Goal: Communication & Community: Participate in discussion

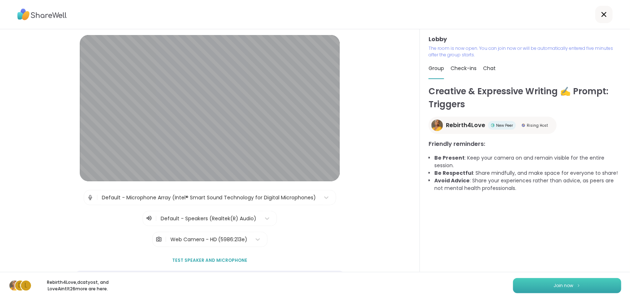
click at [568, 280] on button "Join now" at bounding box center [567, 285] width 108 height 15
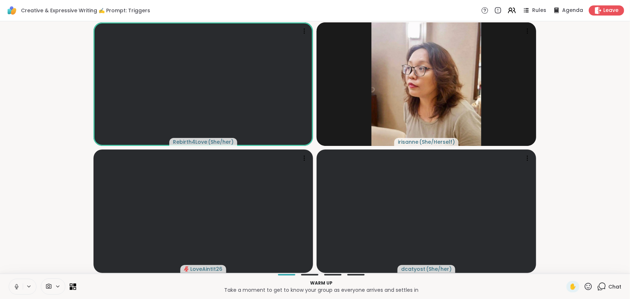
click at [13, 287] on button at bounding box center [16, 286] width 14 height 15
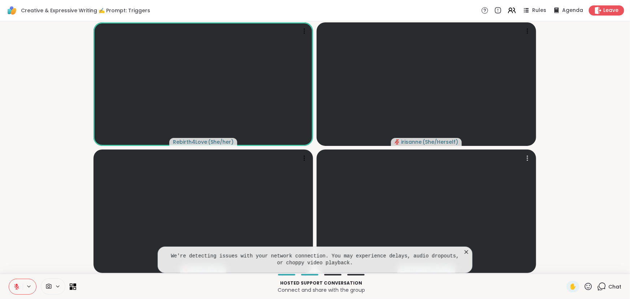
click at [469, 253] on icon at bounding box center [466, 252] width 7 height 7
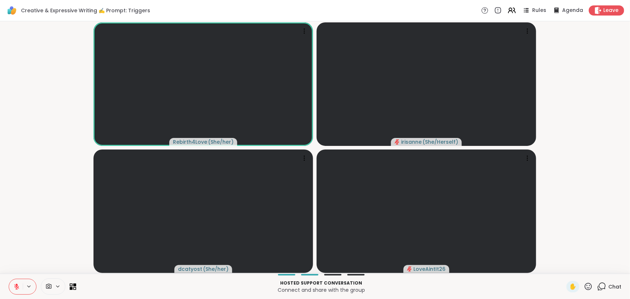
click at [17, 287] on icon at bounding box center [16, 286] width 5 height 5
click at [17, 287] on icon at bounding box center [17, 285] width 2 height 3
click at [42, 119] on video-player-container "Rebirth4Love ( She/her ) irisanne ( She/Herself ) dcatyost ( She/her ) LoveAint…" at bounding box center [315, 147] width 622 height 247
click at [76, 145] on video-player-container "Rebirth4Love ( She/her ) irisanne ( She/Herself ) dcatyost ( She/her ) LoveAint…" at bounding box center [315, 147] width 622 height 247
click at [77, 145] on video-player-container "Rebirth4Love ( She/her ) irisanne ( She/Herself ) dcatyost ( She/her ) LoveAint…" at bounding box center [315, 147] width 622 height 247
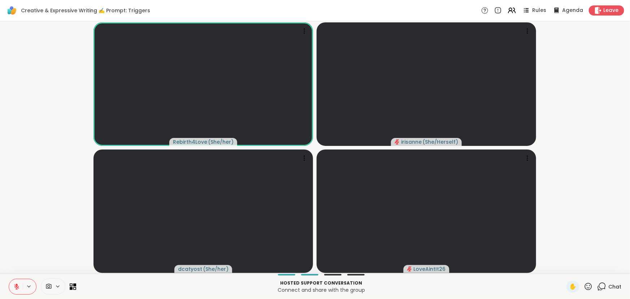
click at [16, 283] on button at bounding box center [16, 286] width 14 height 15
click at [17, 287] on icon at bounding box center [17, 285] width 2 height 3
click at [61, 88] on video-player-container "Rebirth4Love ( She/her ) irisanne ( She/Herself ) dcatyost ( She/her ) LoveAint…" at bounding box center [315, 147] width 622 height 247
click at [20, 287] on icon at bounding box center [16, 287] width 7 height 7
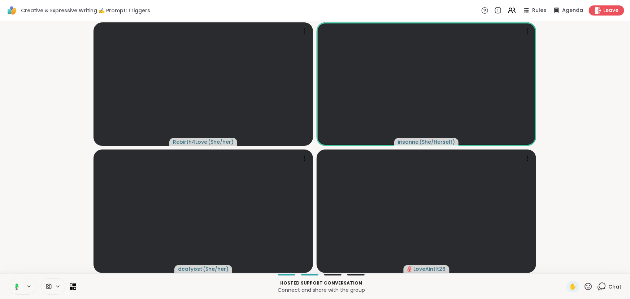
click at [598, 281] on div "Chat" at bounding box center [610, 287] width 24 height 12
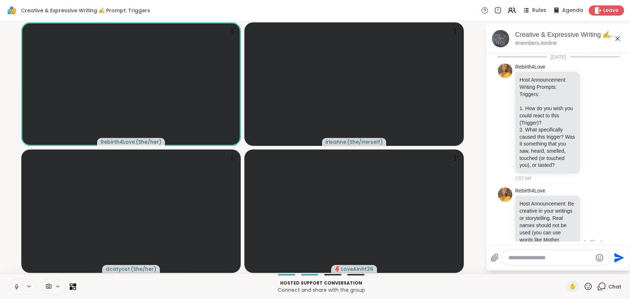
scroll to position [82, 0]
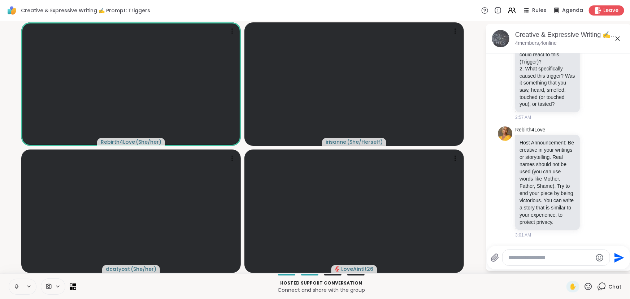
click at [11, 287] on button at bounding box center [16, 286] width 14 height 15
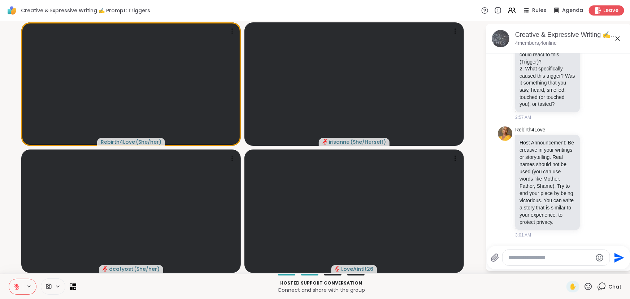
click at [14, 284] on icon at bounding box center [16, 287] width 7 height 7
click at [13, 287] on icon at bounding box center [16, 287] width 7 height 7
click at [15, 284] on icon at bounding box center [16, 287] width 7 height 7
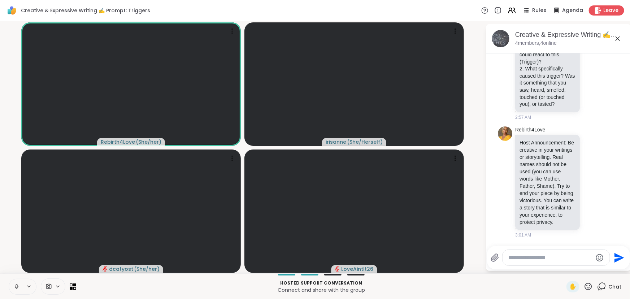
click at [8, 286] on div "Hosted support conversation Connect and share with the group ✋ Chat" at bounding box center [315, 286] width 630 height 25
click at [13, 288] on button at bounding box center [16, 286] width 14 height 15
click at [621, 40] on icon at bounding box center [618, 38] width 9 height 9
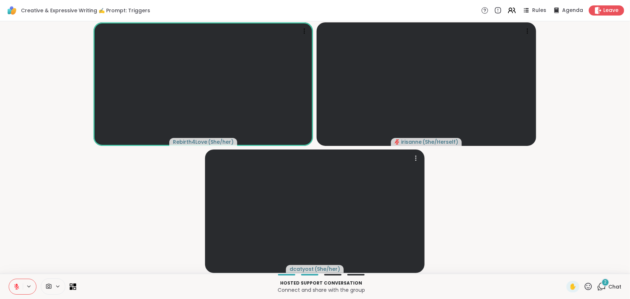
click at [442, 196] on video-player-container "Rebirth4Love ( She/her ) irisanne ( She/Herself ) dcatyost ( She/her )" at bounding box center [315, 147] width 622 height 247
click at [599, 286] on icon at bounding box center [602, 286] width 9 height 9
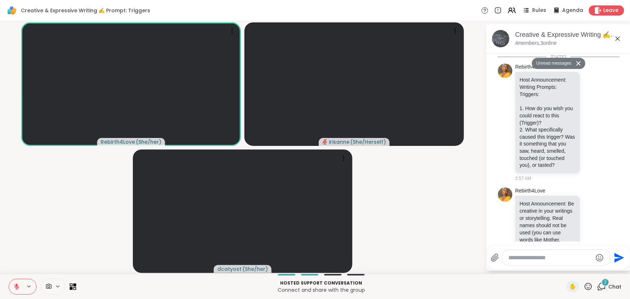
scroll to position [899, 0]
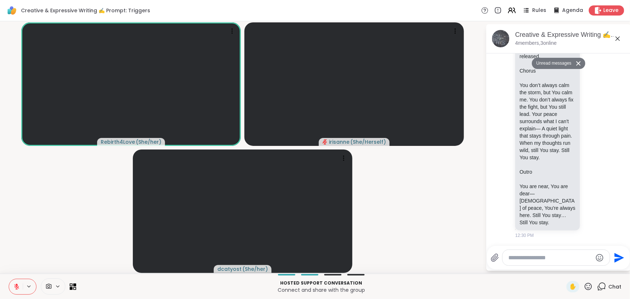
click at [537, 258] on textarea "Type your message" at bounding box center [551, 257] width 84 height 7
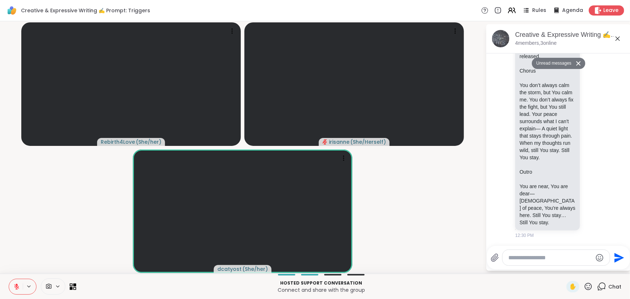
type textarea "*"
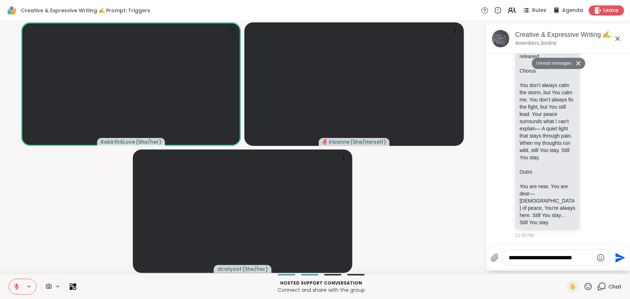
type textarea "**********"
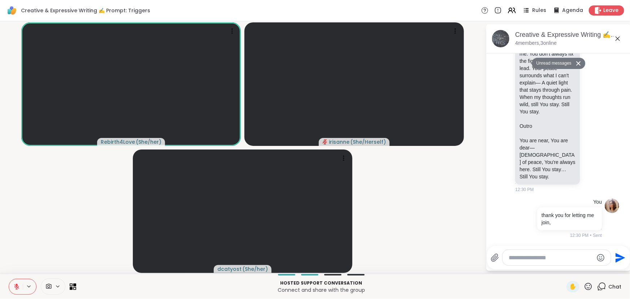
scroll to position [927, 0]
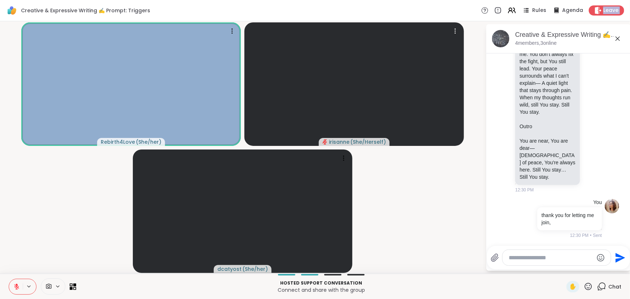
drag, startPoint x: 599, startPoint y: 10, endPoint x: 504, endPoint y: 255, distance: 262.3
click at [399, 181] on div "Creative & Expressive Writing ✍️ Prompt: Triggers Rules Agenda Leave Rebirth4Lo…" at bounding box center [315, 149] width 630 height 299
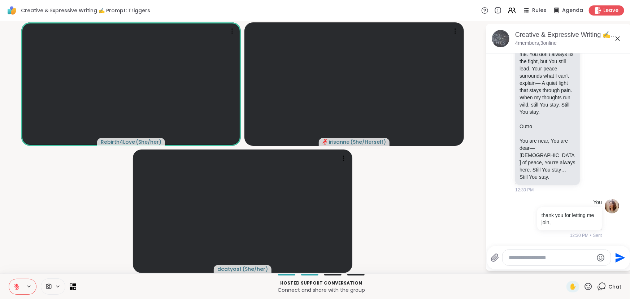
click at [518, 253] on div at bounding box center [557, 258] width 108 height 16
click at [521, 256] on textarea "Type your message" at bounding box center [551, 257] width 84 height 7
click at [16, 285] on icon at bounding box center [16, 287] width 7 height 7
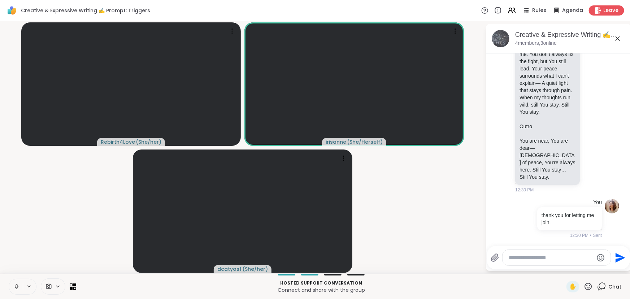
click at [38, 233] on video-player-container "Rebirth4Love ( She/her ) irisanne ( She/Herself ) dcatyost ( She/her )" at bounding box center [242, 147] width 477 height 247
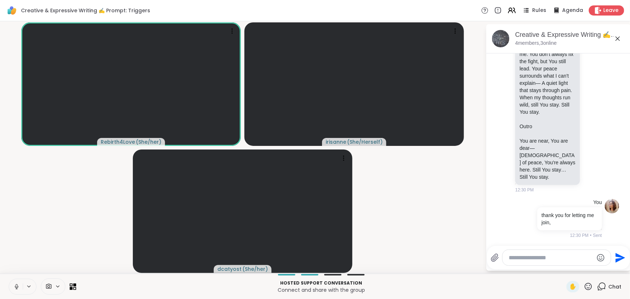
click at [409, 174] on video-player-container "Rebirth4Love ( She/her ) irisanne ( She/Herself ) dcatyost ( She/her )" at bounding box center [242, 147] width 477 height 247
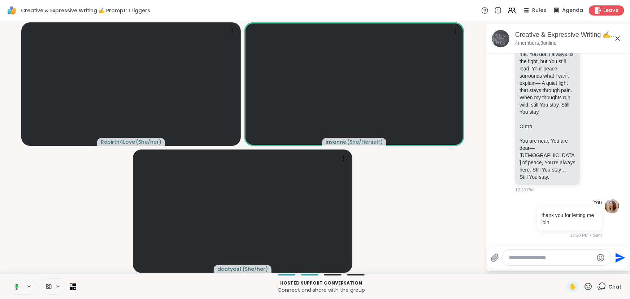
click at [446, 191] on video-player-container "Rebirth4Love ( She/her ) irisanne ( She/Herself ) dcatyost ( She/her )" at bounding box center [242, 147] width 477 height 247
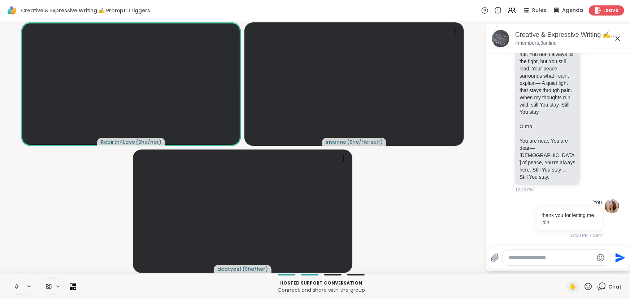
click at [441, 194] on video-player-container "Rebirth4Love ( She/her ) irisanne ( She/Herself ) dcatyost ( She/her )" at bounding box center [242, 147] width 477 height 247
click at [375, 175] on video-player-container "Rebirth4Love ( She/her ) irisanne ( She/Herself ) dcatyost ( She/her )" at bounding box center [242, 147] width 477 height 247
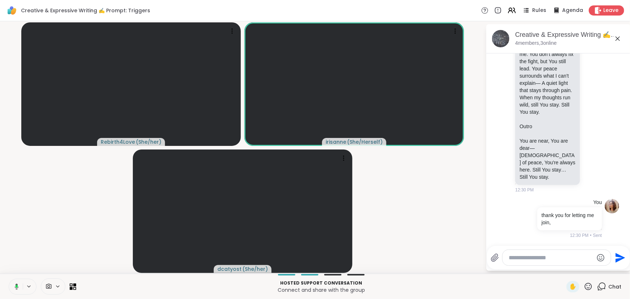
drag, startPoint x: 362, startPoint y: 219, endPoint x: 359, endPoint y: 210, distance: 9.4
click at [361, 213] on video-player-container "Rebirth4Love ( She/her ) irisanne ( She/Herself ) dcatyost ( She/her )" at bounding box center [242, 147] width 477 height 247
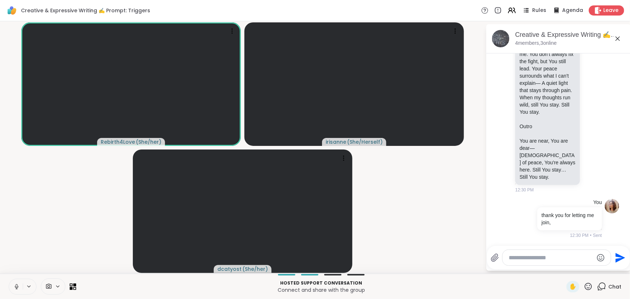
click at [428, 194] on video-player-container "Rebirth4Love ( She/her ) irisanne ( She/Herself ) dcatyost ( She/her )" at bounding box center [242, 147] width 477 height 247
click at [427, 193] on video-player-container "Rebirth4Love ( She/her ) irisanne ( She/Herself ) dcatyost ( She/her )" at bounding box center [242, 147] width 477 height 247
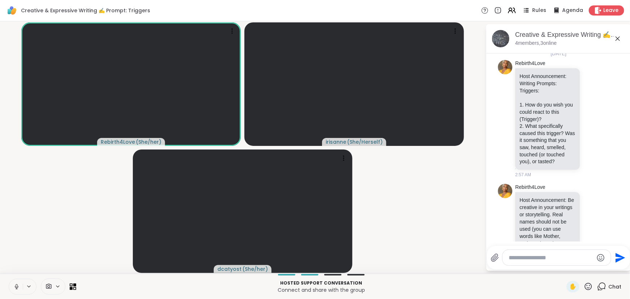
scroll to position [0, 0]
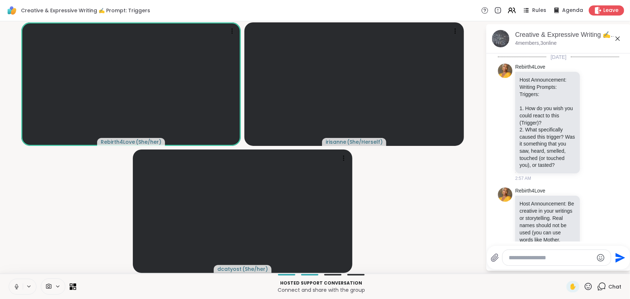
click at [442, 197] on video-player-container "Rebirth4Love ( She/her ) irisanne ( She/Herself ) dcatyost ( She/her )" at bounding box center [242, 147] width 477 height 247
click at [443, 197] on video-player-container "Rebirth4Love ( She/her ) irisanne ( She/Herself ) dcatyost ( She/her )" at bounding box center [242, 147] width 477 height 247
click at [432, 216] on video-player-container "Rebirth4Love ( She/her ) irisanne ( She/Herself ) dcatyost ( She/her )" at bounding box center [242, 147] width 477 height 247
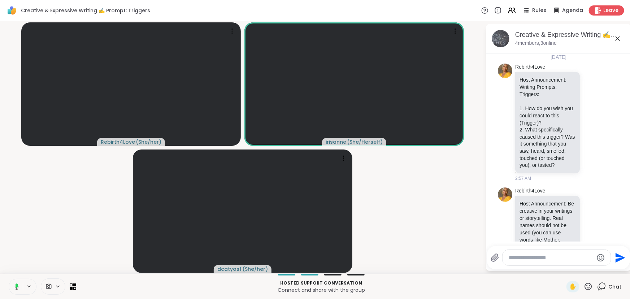
click at [414, 216] on video-player-container "Rebirth4Love ( She/her ) irisanne ( She/Herself ) dcatyost ( She/her )" at bounding box center [242, 147] width 477 height 247
click at [604, 11] on span "Leave" at bounding box center [612, 11] width 16 height 8
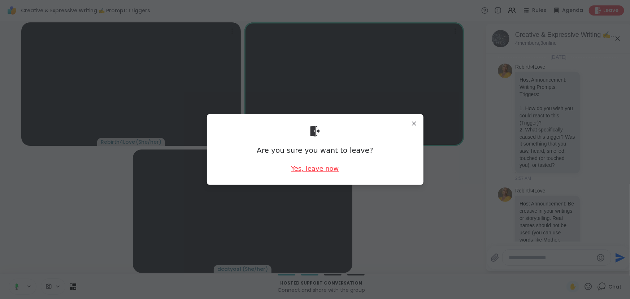
click at [316, 168] on div "Yes, leave now" at bounding box center [315, 168] width 48 height 9
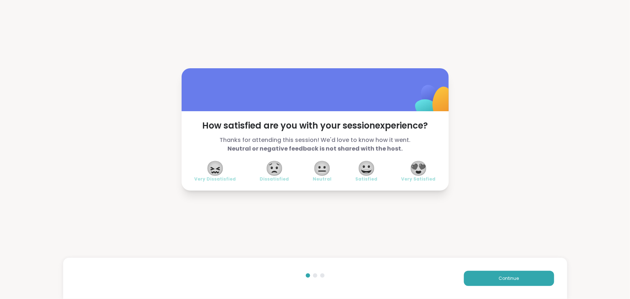
click at [369, 175] on span "😀" at bounding box center [367, 168] width 18 height 13
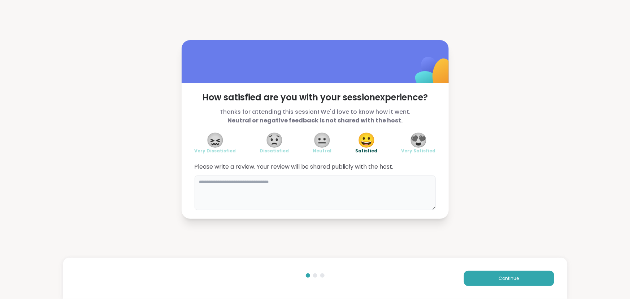
click at [351, 204] on textarea at bounding box center [315, 193] width 241 height 35
type textarea "*"
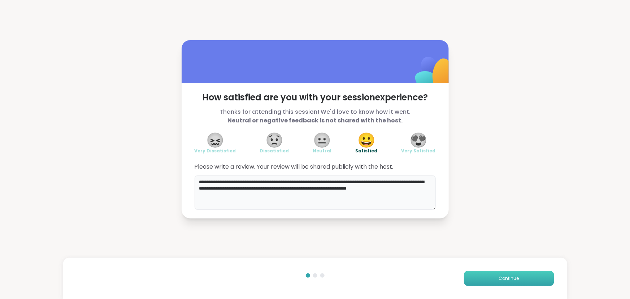
type textarea "**********"
click at [520, 278] on button "Continue" at bounding box center [509, 278] width 90 height 15
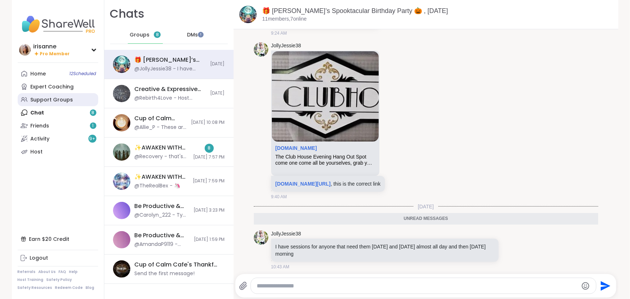
click at [66, 104] on link "Support Groups" at bounding box center [58, 99] width 81 height 13
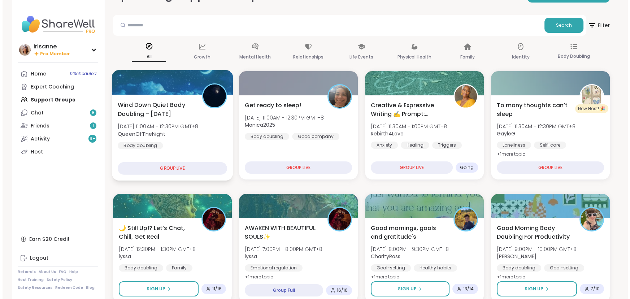
scroll to position [33, 0]
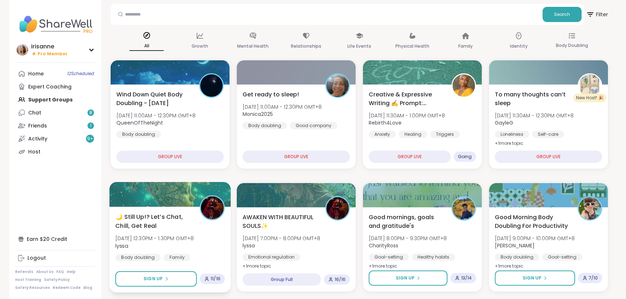
click at [158, 225] on span "🌙 Still Up!? Let’s Chat, Chill, Get Real" at bounding box center [153, 221] width 76 height 18
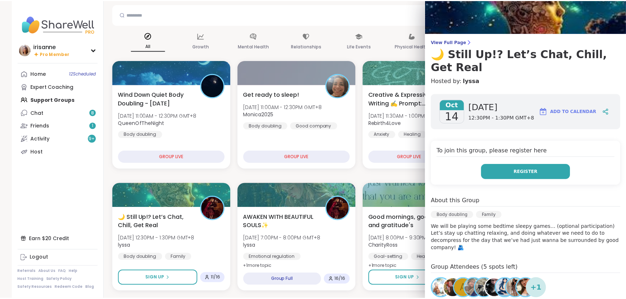
scroll to position [65, 0]
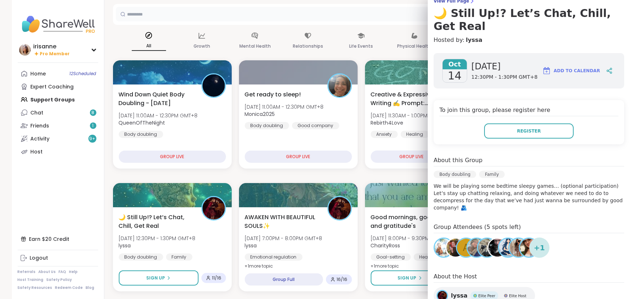
click at [302, 14] on input "text" at bounding box center [329, 14] width 426 height 14
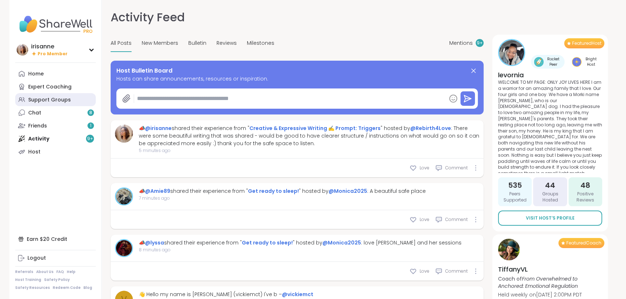
click at [46, 97] on div "Support Groups" at bounding box center [49, 99] width 43 height 7
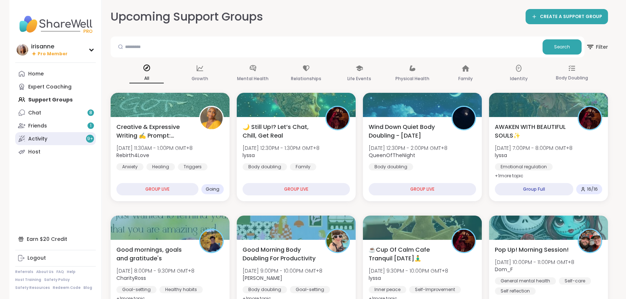
click at [43, 134] on link "Activity 9 +" at bounding box center [55, 138] width 81 height 13
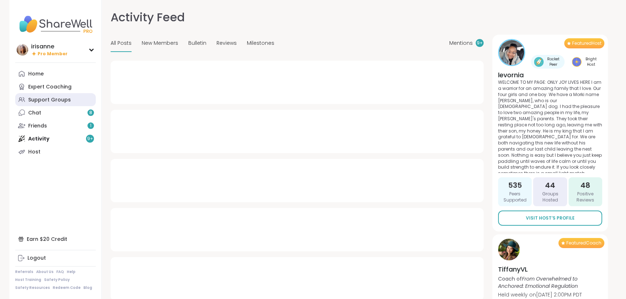
type textarea "*"
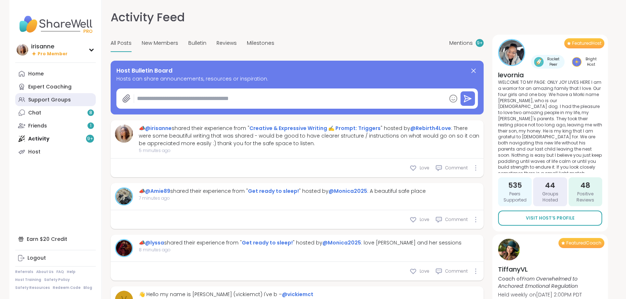
click at [46, 98] on div "Support Groups" at bounding box center [49, 99] width 43 height 7
drag, startPoint x: 0, startPoint y: 0, endPoint x: 55, endPoint y: 102, distance: 115.7
click at [55, 102] on div "Support Groups" at bounding box center [49, 99] width 43 height 7
